Goal: Task Accomplishment & Management: Manage account settings

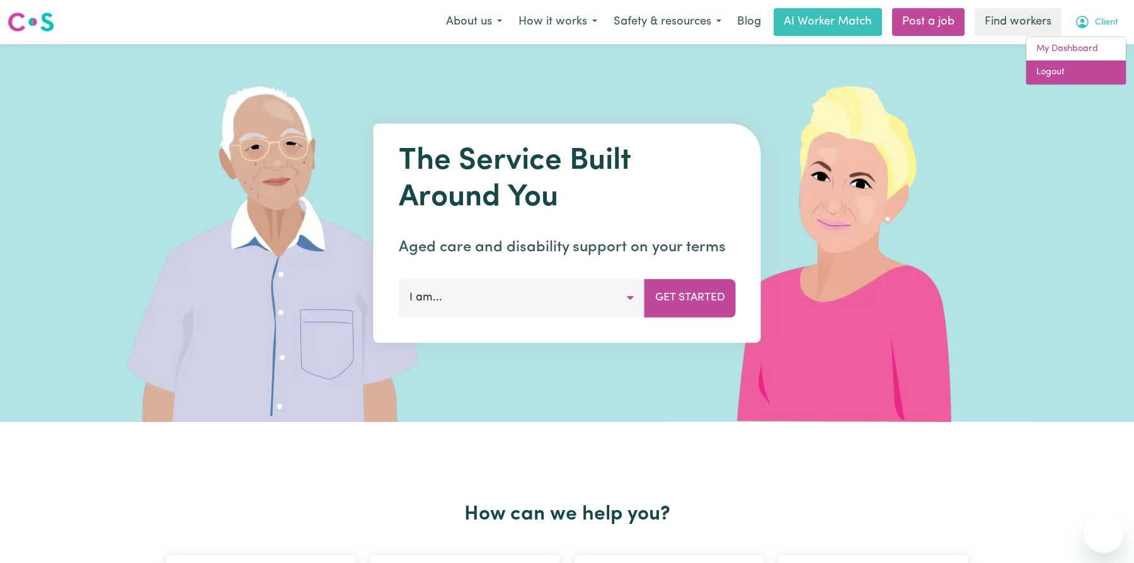
click at [1088, 74] on link "Logout" at bounding box center [1077, 73] width 100 height 24
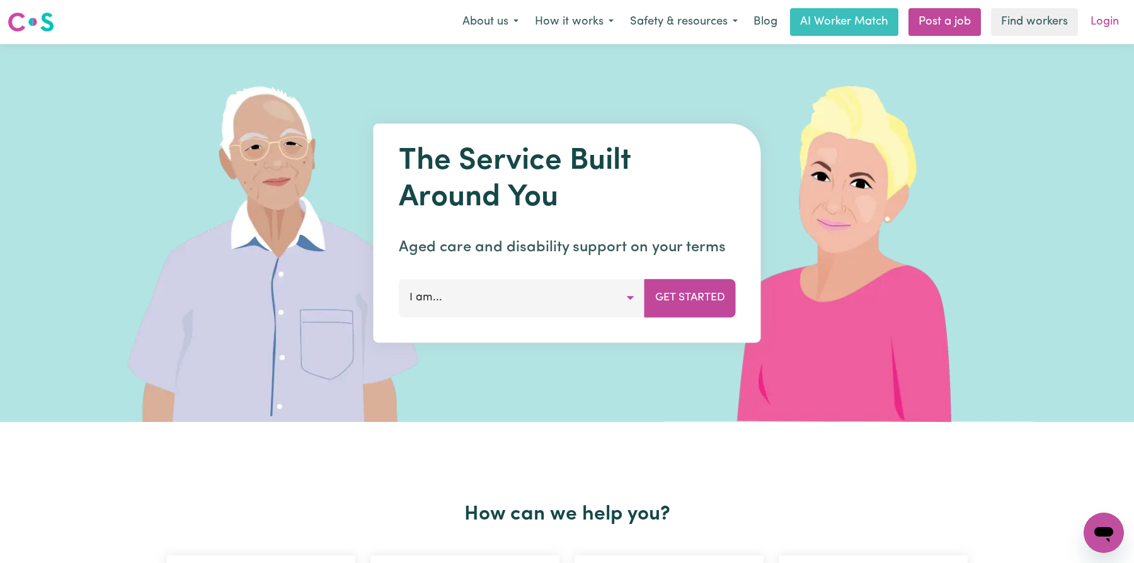
click at [1114, 28] on link "Login" at bounding box center [1104, 22] width 43 height 28
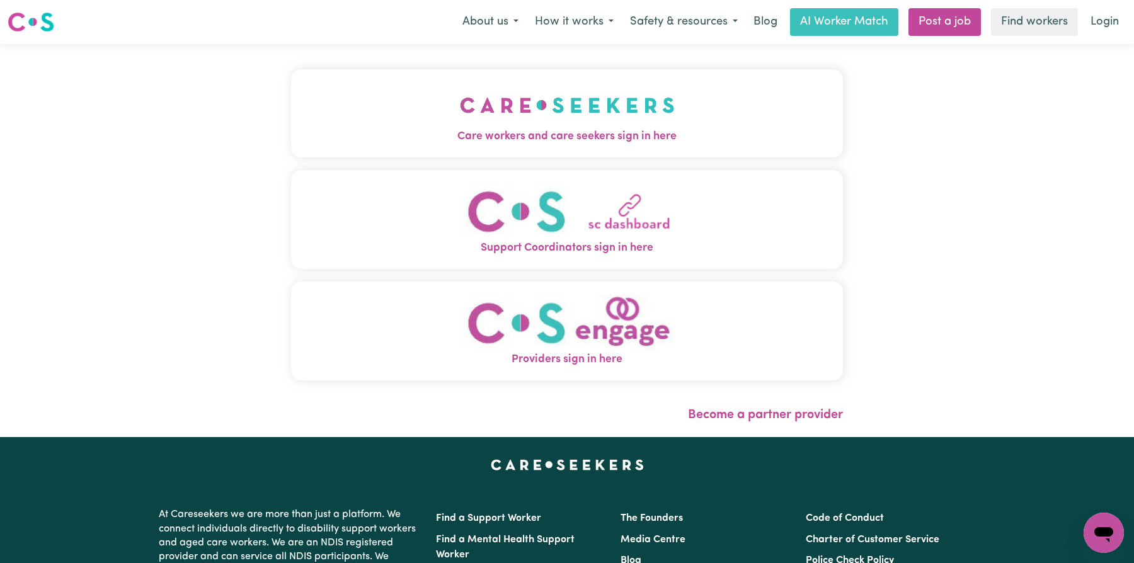
click at [588, 127] on img "Care workers and care seekers sign in here" at bounding box center [567, 105] width 215 height 47
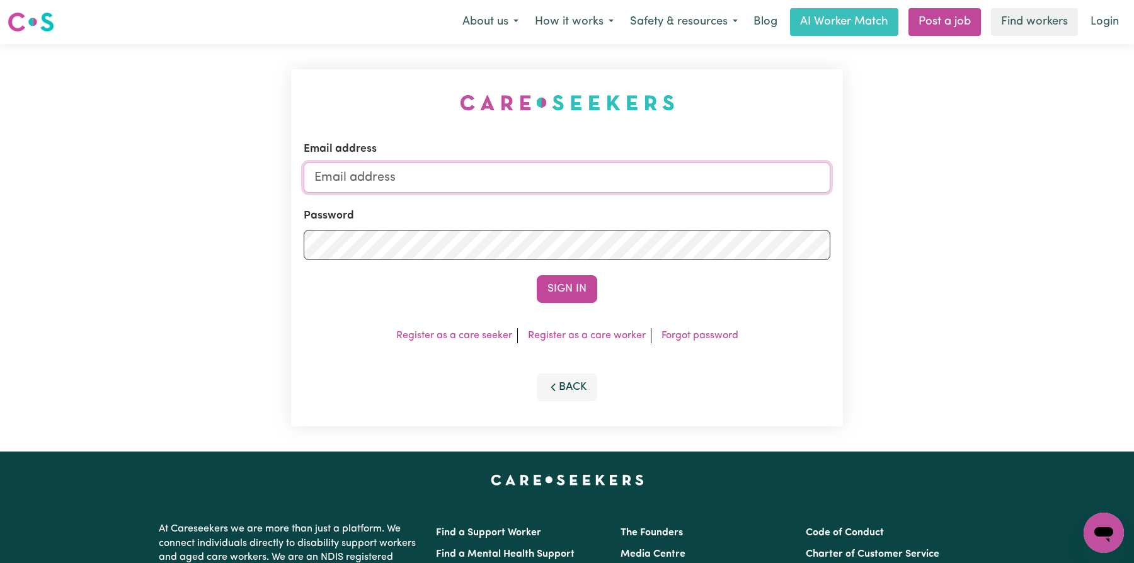
type input "florenzkeirtcuizon+client@gmail.com"
click at [570, 180] on input "florenzkeirtcuizon+client@gmail.com" at bounding box center [567, 178] width 527 height 30
click at [482, 282] on div "Sign In" at bounding box center [567, 289] width 527 height 28
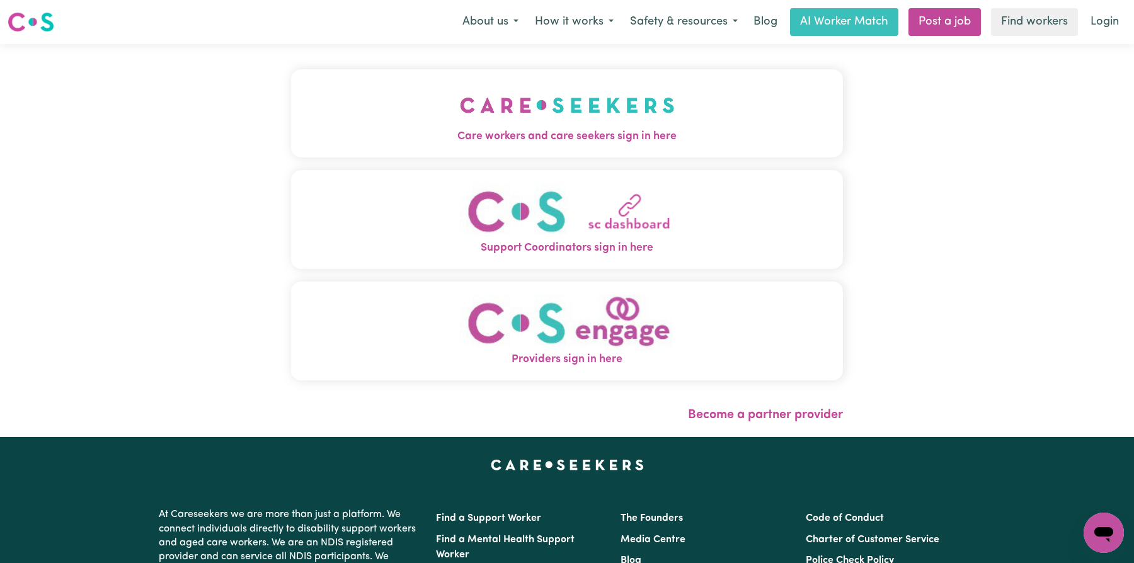
click at [534, 146] on button "Care workers and care seekers sign in here" at bounding box center [567, 113] width 552 height 88
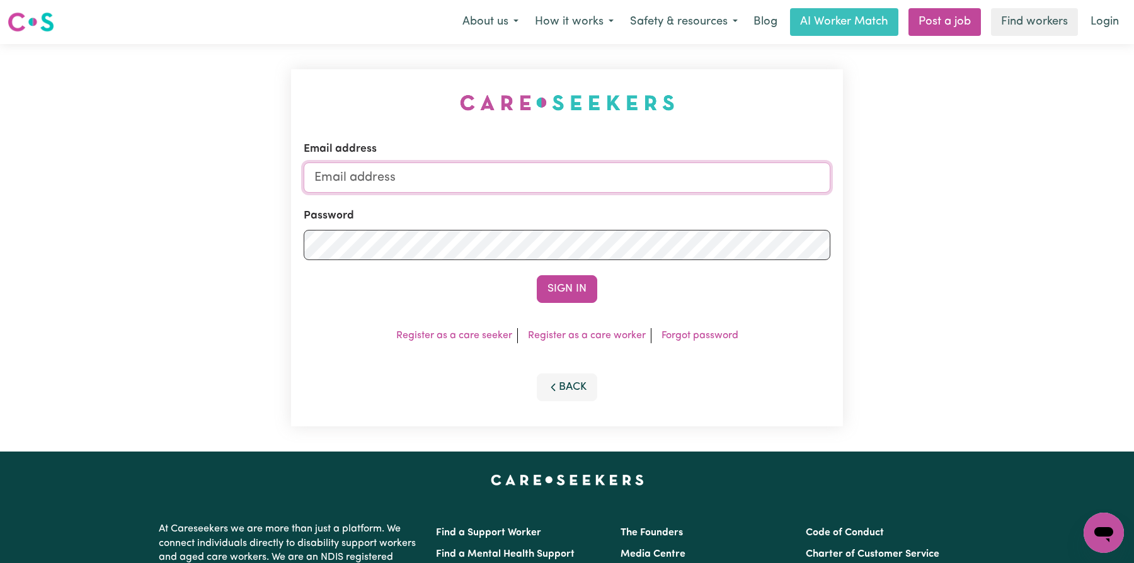
type input "florenzkeirtcuizon+client@gmail.com"
click at [543, 290] on button "Sign In" at bounding box center [567, 289] width 61 height 28
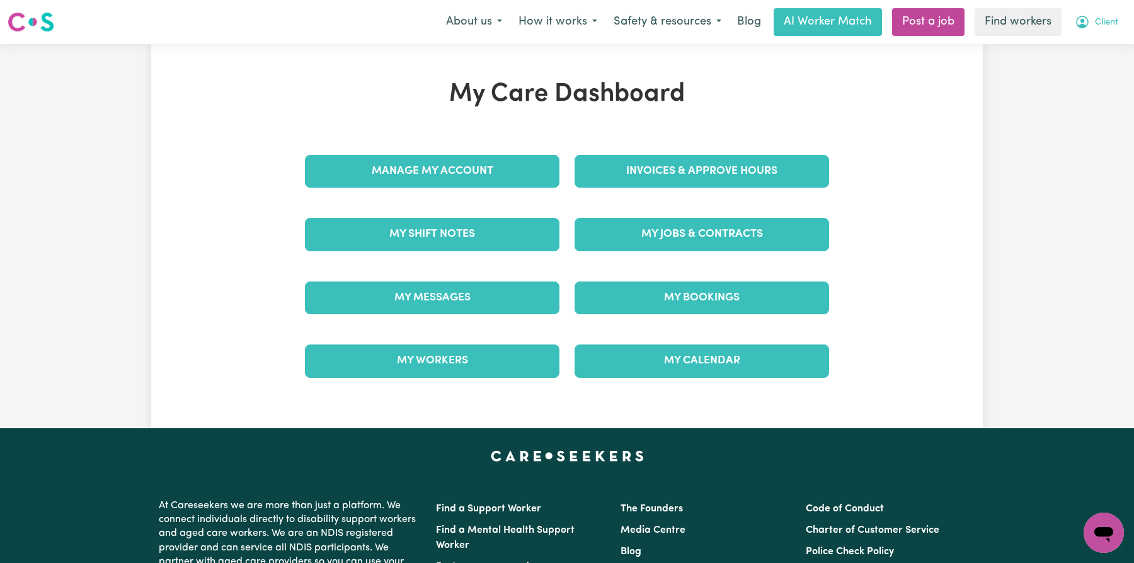
click at [1109, 20] on span "Client" at bounding box center [1106, 23] width 23 height 14
click at [1101, 68] on link "Logout" at bounding box center [1077, 73] width 100 height 24
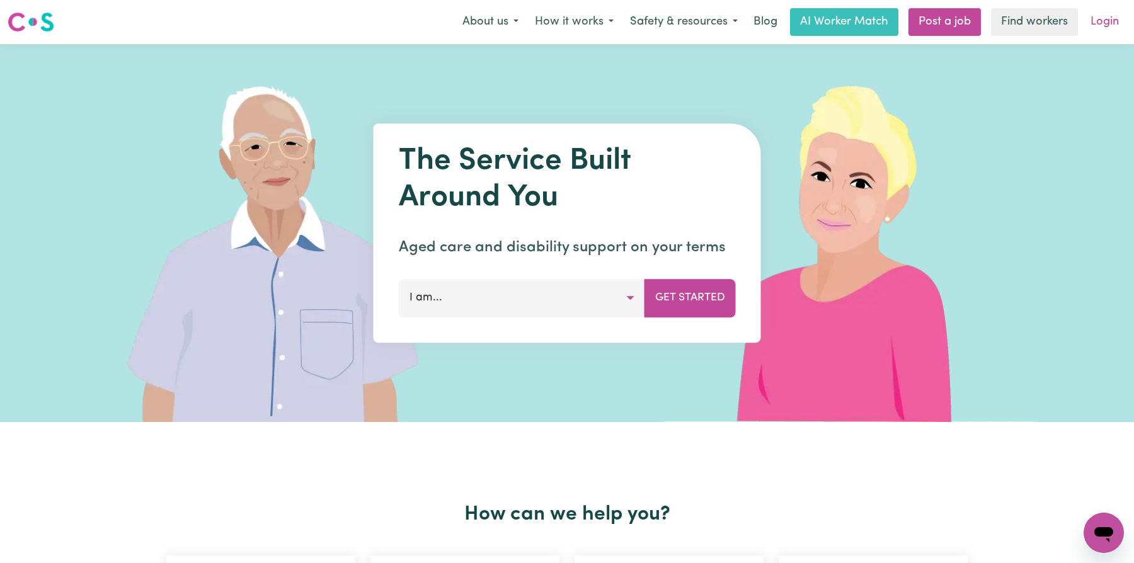
click at [1104, 10] on link "Login" at bounding box center [1104, 22] width 43 height 28
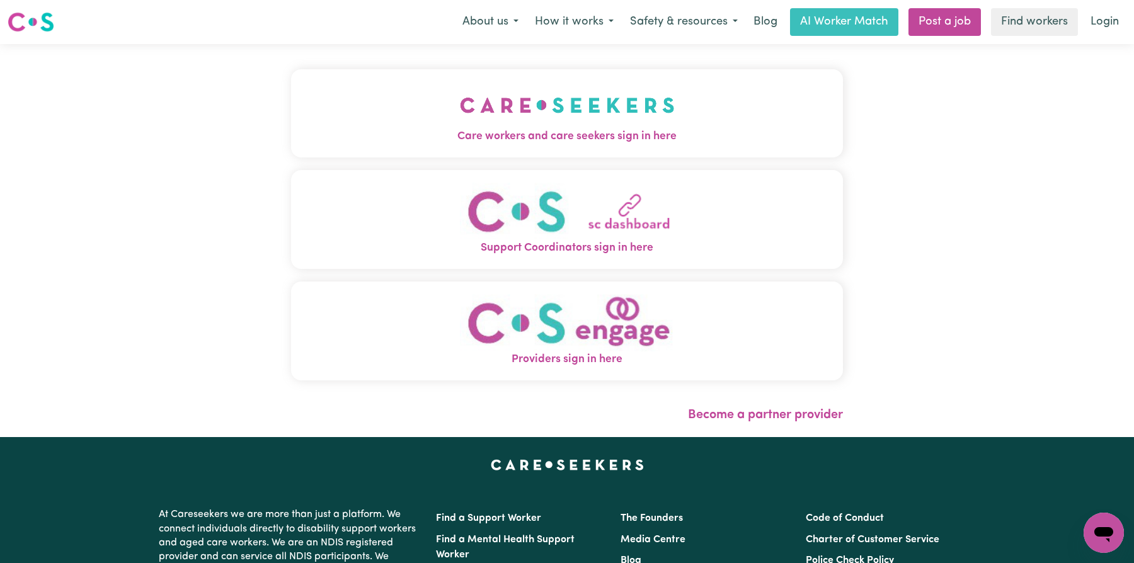
click at [538, 96] on img "Care workers and care seekers sign in here" at bounding box center [567, 105] width 215 height 47
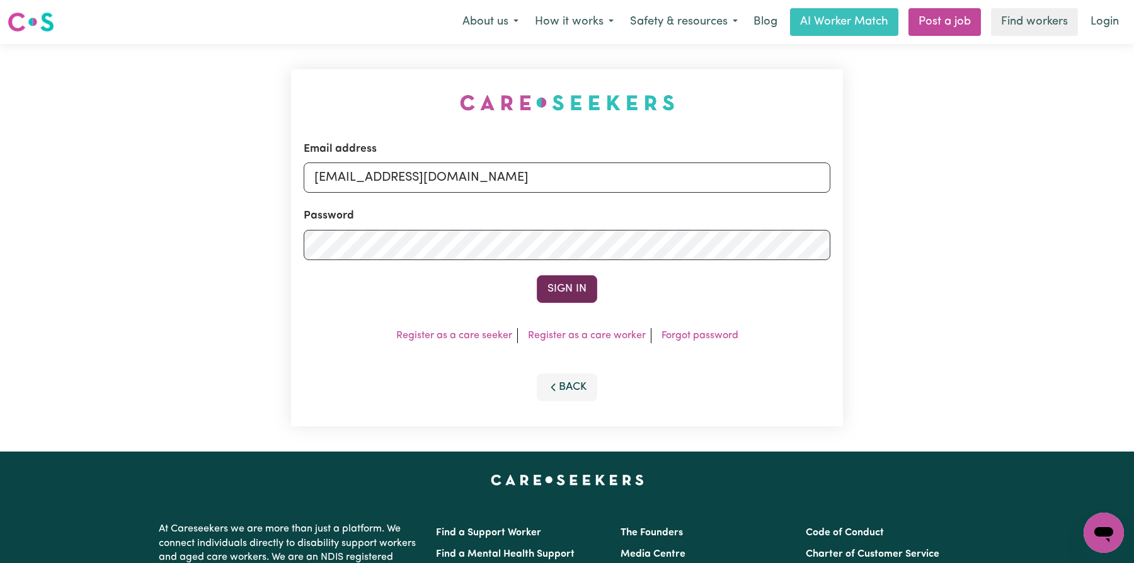
click at [563, 289] on button "Sign In" at bounding box center [567, 289] width 61 height 28
